Goal: Navigation & Orientation: Find specific page/section

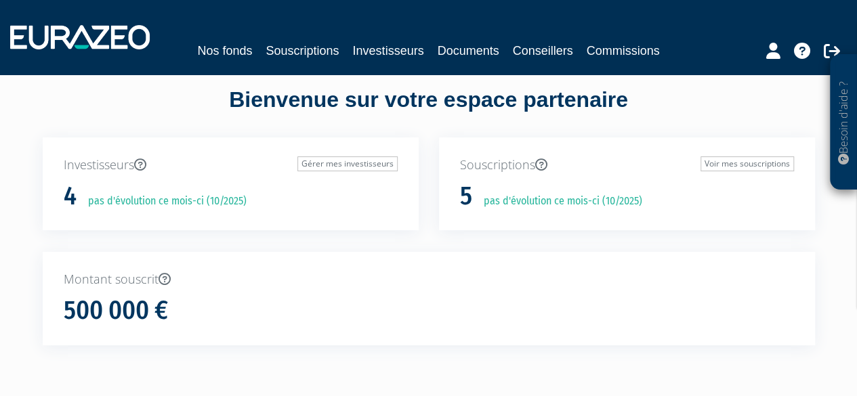
scroll to position [15, 0]
click at [305, 44] on link "Souscriptions" at bounding box center [301, 50] width 73 height 19
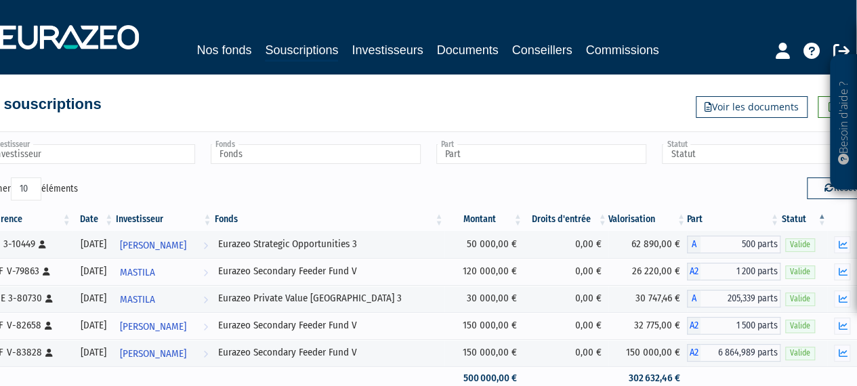
scroll to position [0, 1]
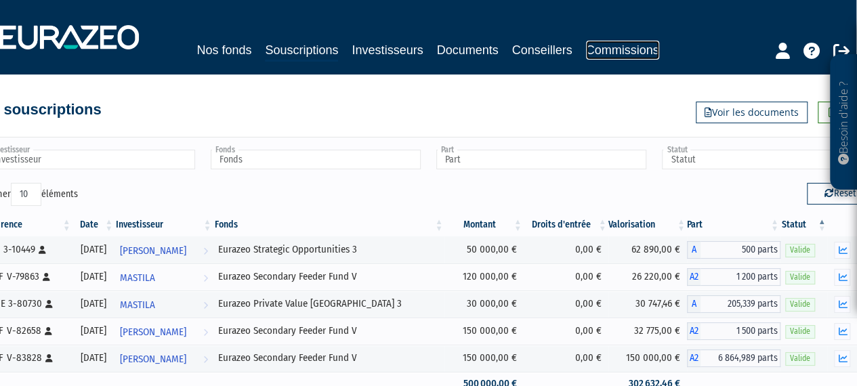
click at [611, 49] on link "Commissions" at bounding box center [622, 50] width 73 height 19
